Goal: Find specific page/section: Find specific page/section

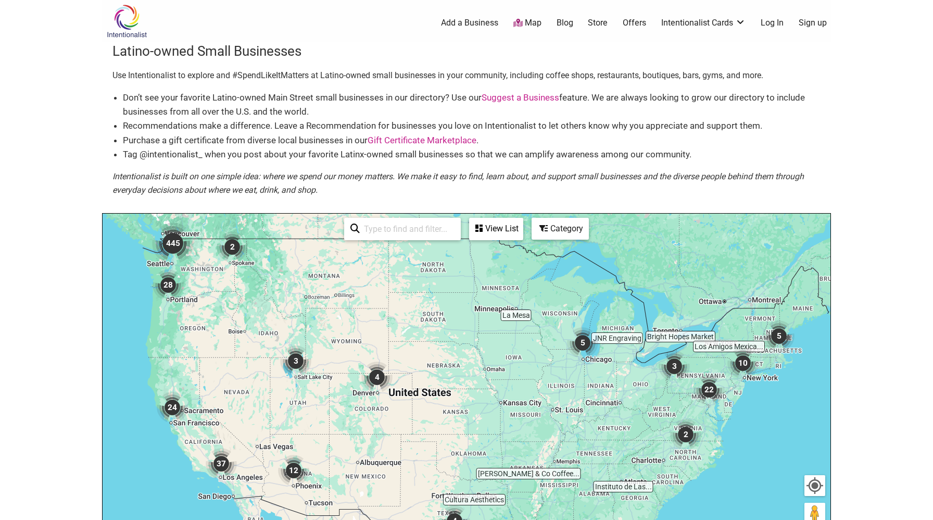
click at [434, 233] on input "search" at bounding box center [407, 229] width 95 height 20
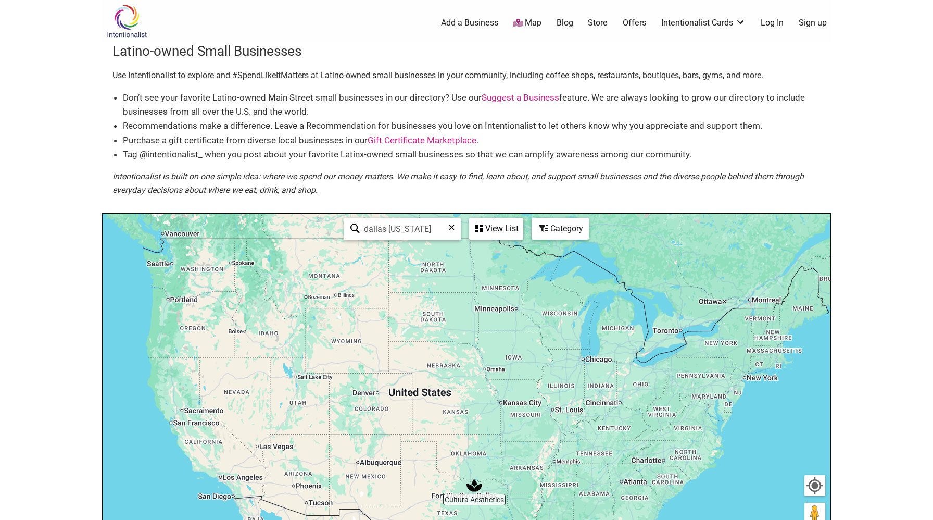
type input "dallas texas"
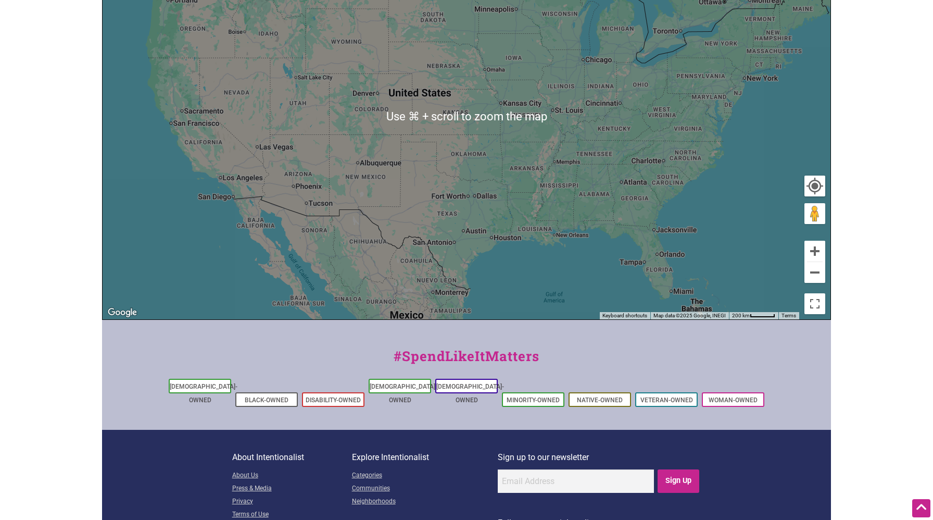
scroll to position [315, 0]
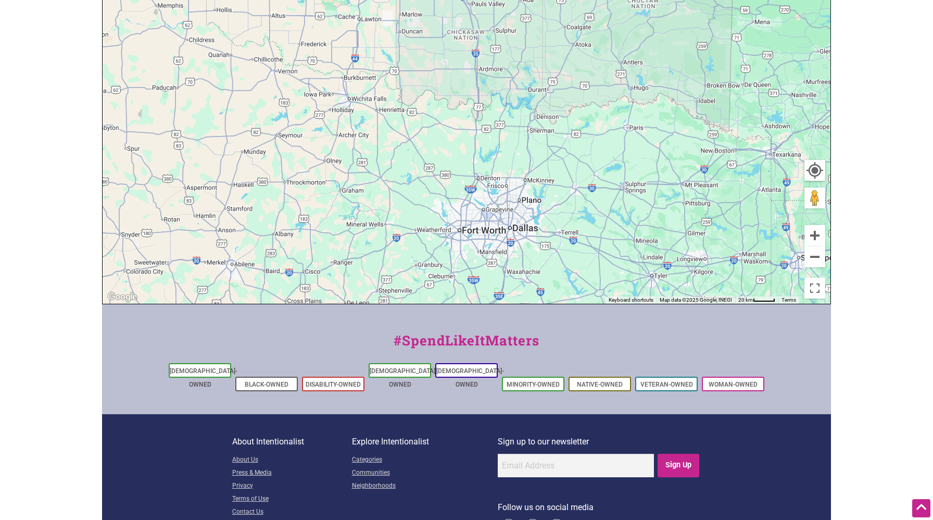
click at [510, 213] on div "To navigate, press the arrow keys." at bounding box center [467, 100] width 728 height 405
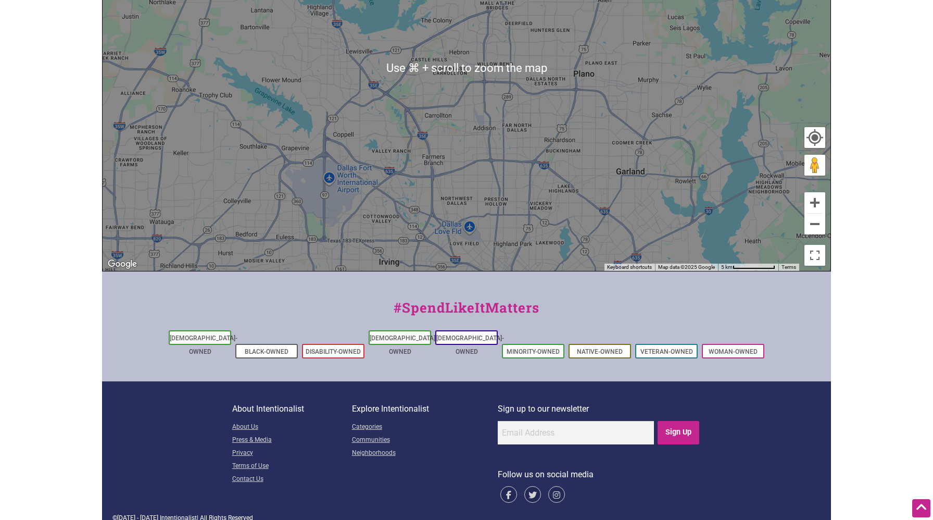
scroll to position [0, 0]
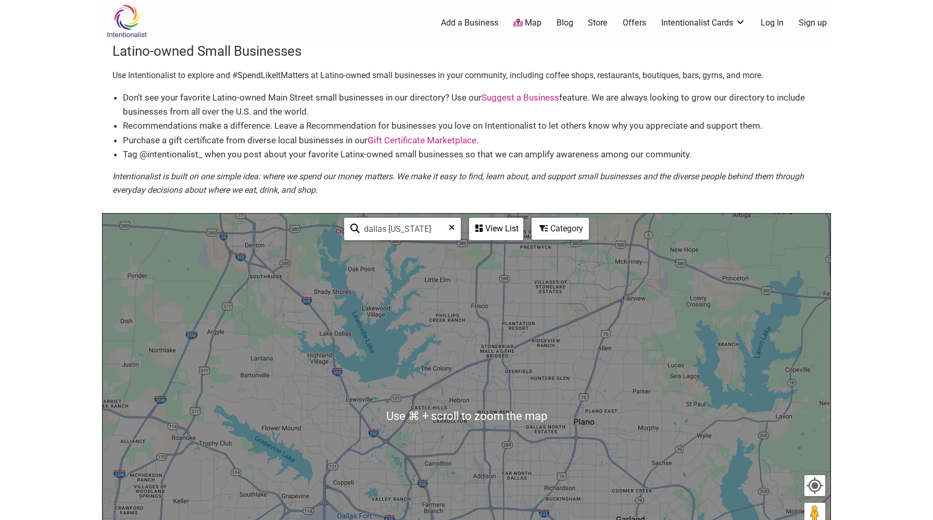
click at [532, 21] on link "Map" at bounding box center [527, 23] width 28 height 12
